Goal: Information Seeking & Learning: Learn about a topic

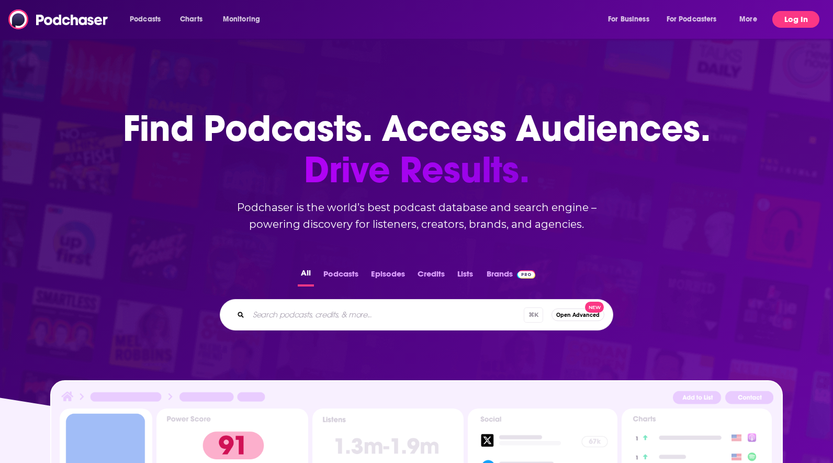
click at [793, 18] on button "Log In" at bounding box center [796, 19] width 47 height 17
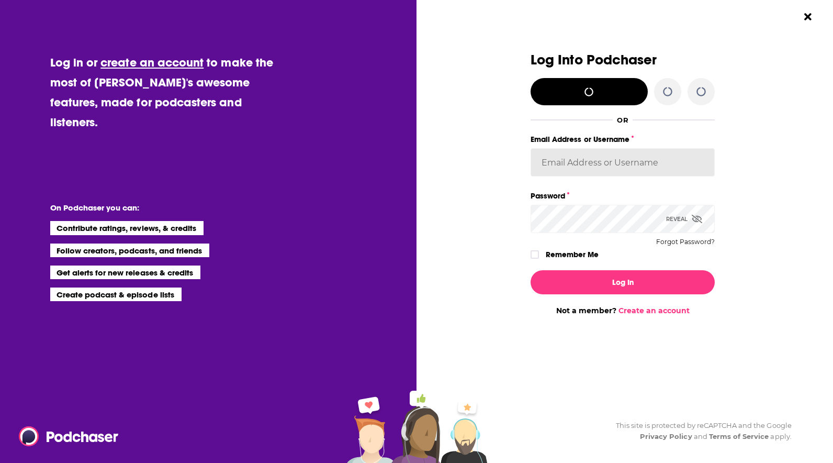
type input "[PERSON_NAME][EMAIL_ADDRESS][PERSON_NAME][DOMAIN_NAME]"
drag, startPoint x: 536, startPoint y: 255, endPoint x: 543, endPoint y: 260, distance: 8.3
click at [536, 255] on icon "Dialog" at bounding box center [535, 254] width 6 height 6
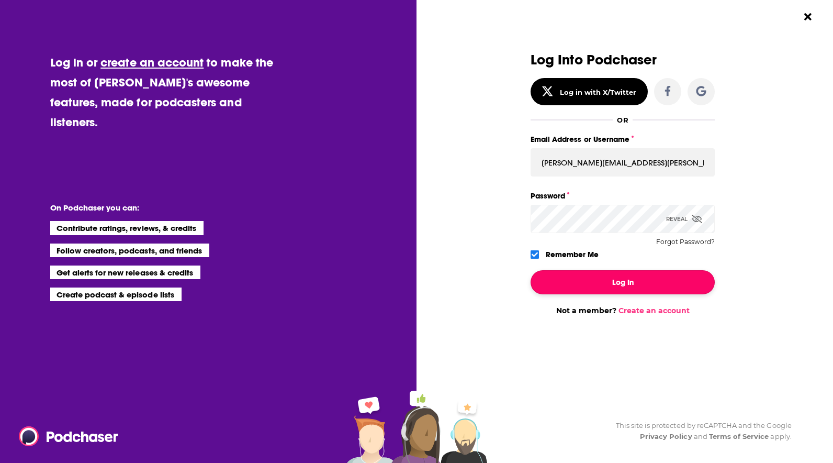
click at [575, 284] on button "Log In" at bounding box center [623, 282] width 184 height 24
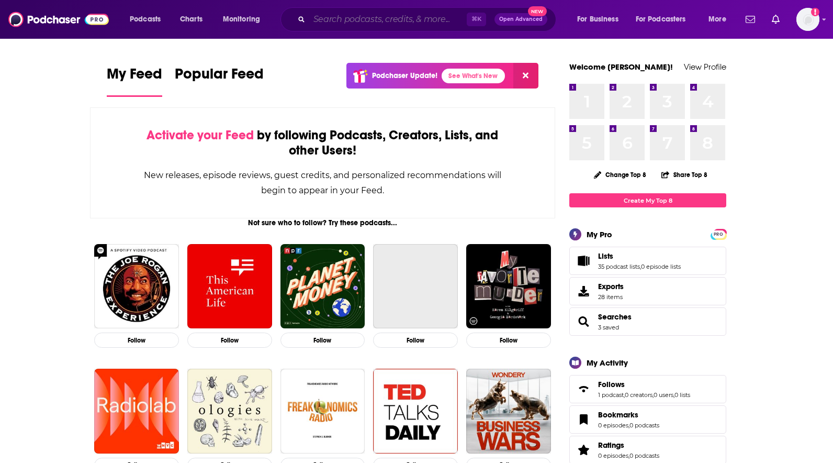
click at [338, 23] on input "Search podcasts, credits, & more..." at bounding box center [388, 19] width 158 height 17
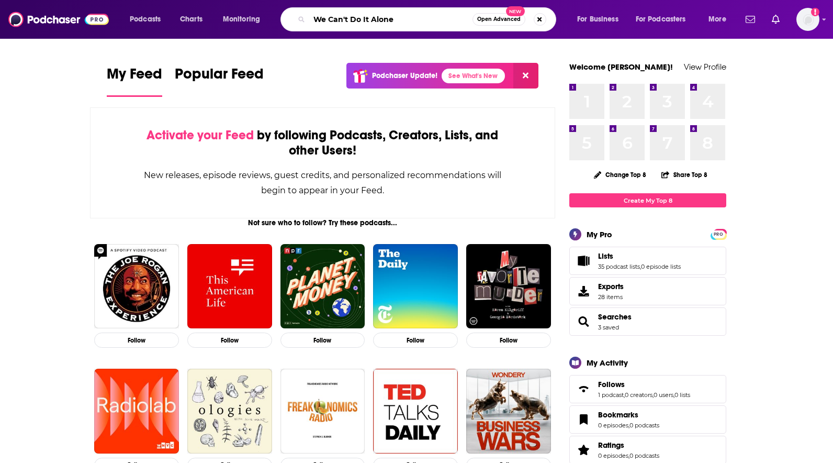
type input "We Can't Do It Alone"
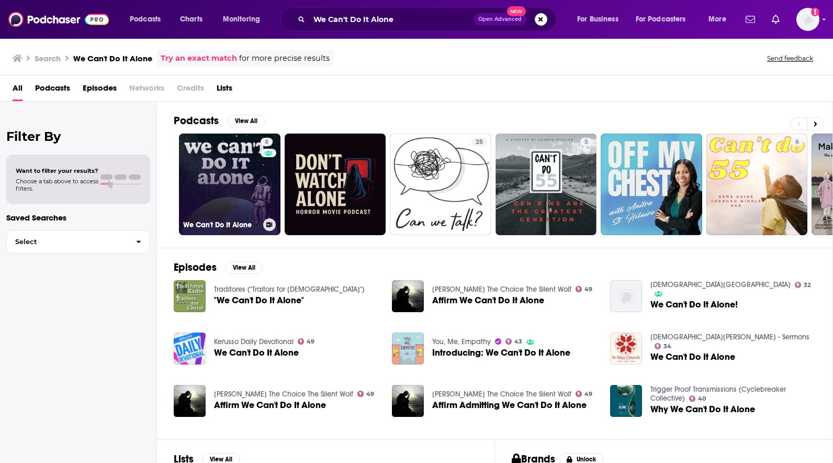
click at [230, 149] on link "8 We Can't Do It Alone" at bounding box center [230, 184] width 102 height 102
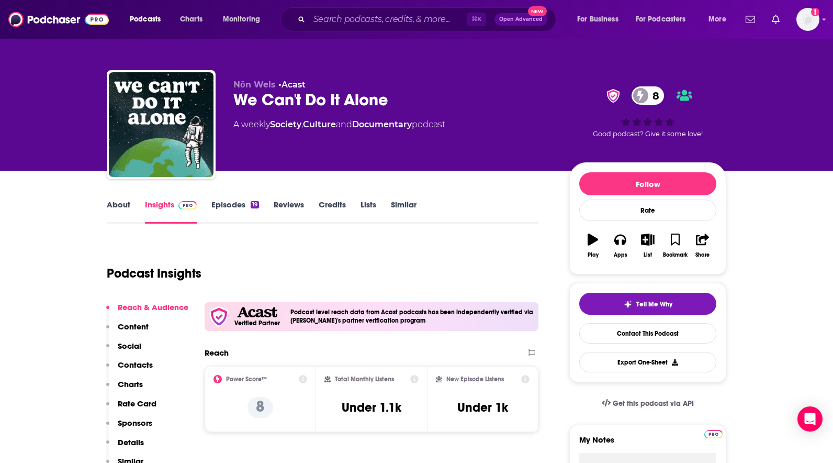
scroll to position [29, 0]
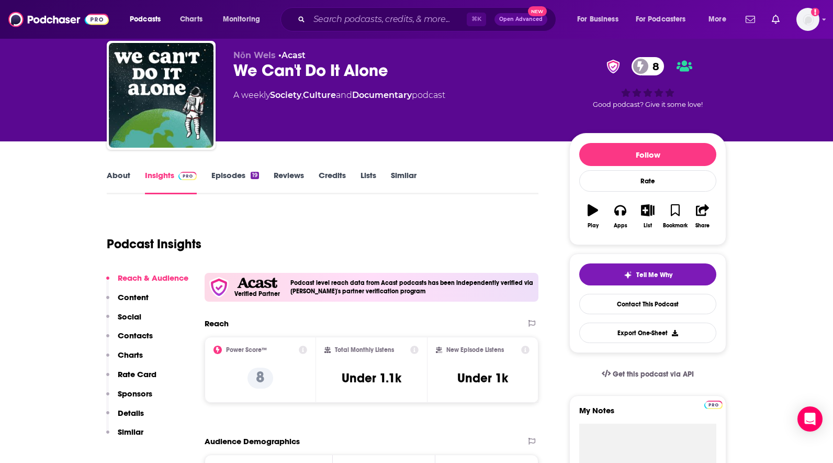
click at [125, 176] on link "About" at bounding box center [119, 182] width 24 height 24
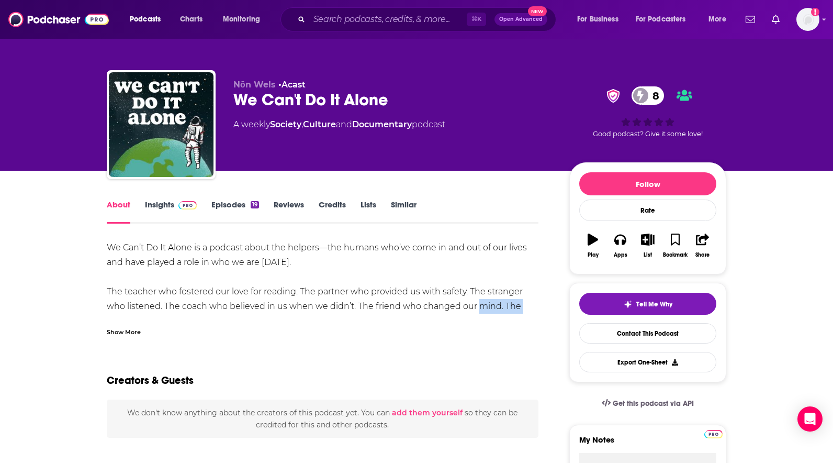
drag, startPoint x: 526, startPoint y: 310, endPoint x: 434, endPoint y: 308, distance: 91.1
click at [122, 333] on div "Show More" at bounding box center [124, 331] width 34 height 10
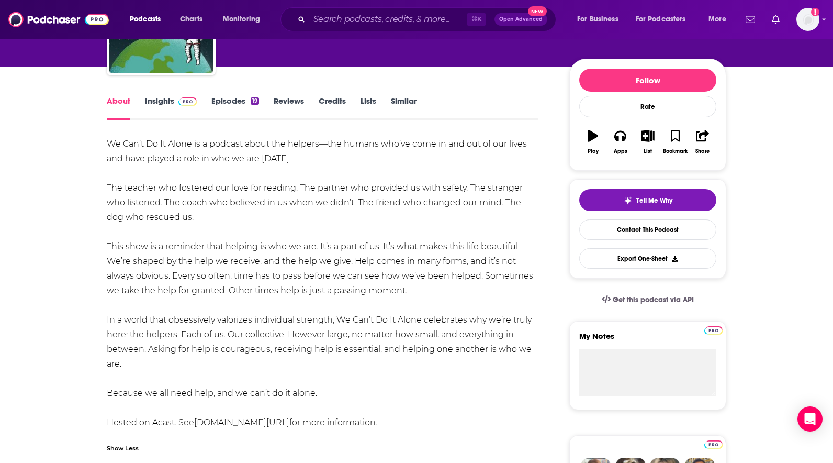
scroll to position [94, 0]
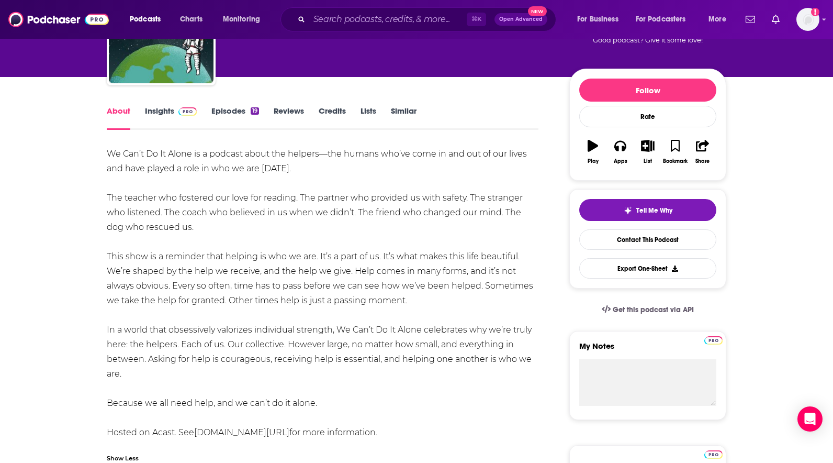
click at [278, 111] on link "Reviews" at bounding box center [289, 118] width 30 height 24
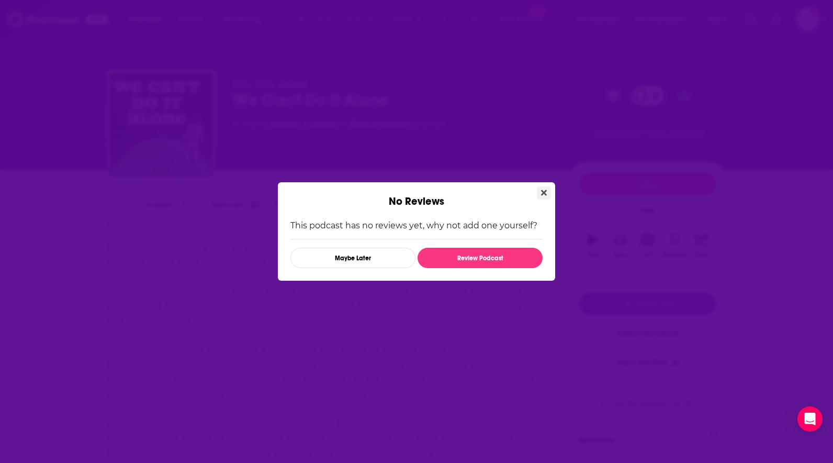
click at [544, 187] on button "Close" at bounding box center [544, 192] width 14 height 13
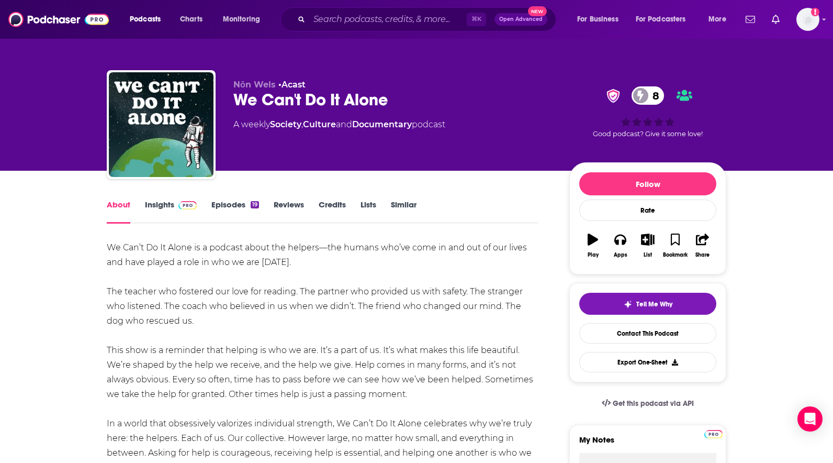
click at [170, 203] on link "Insights" at bounding box center [171, 211] width 52 height 24
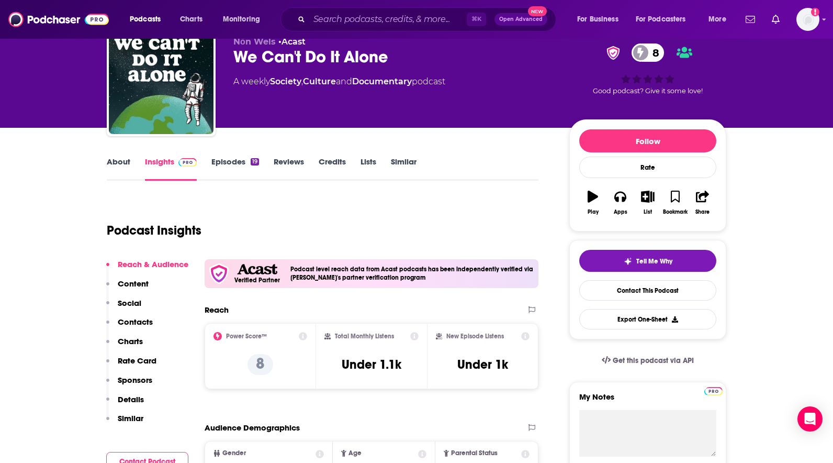
scroll to position [59, 0]
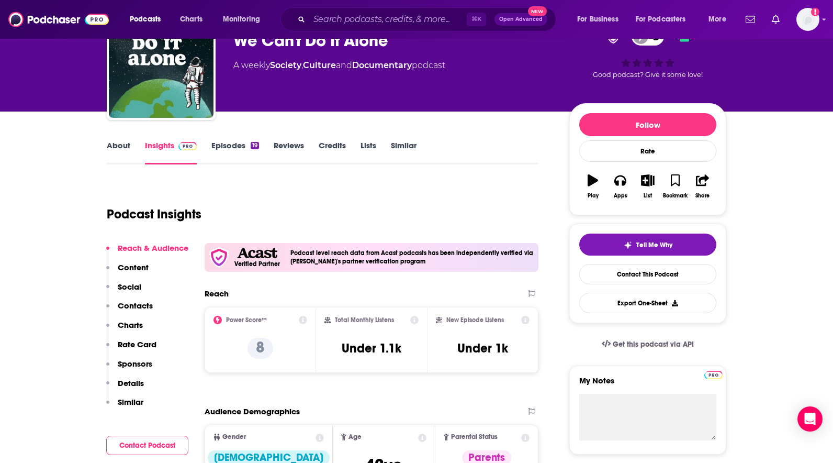
click at [227, 143] on link "Episodes 19" at bounding box center [235, 152] width 48 height 24
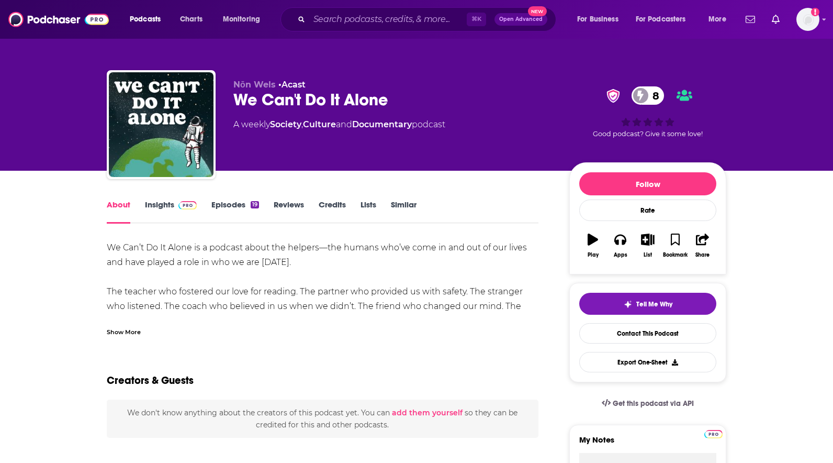
click at [227, 207] on link "Episodes 19" at bounding box center [235, 211] width 48 height 24
